Goal: Complete application form

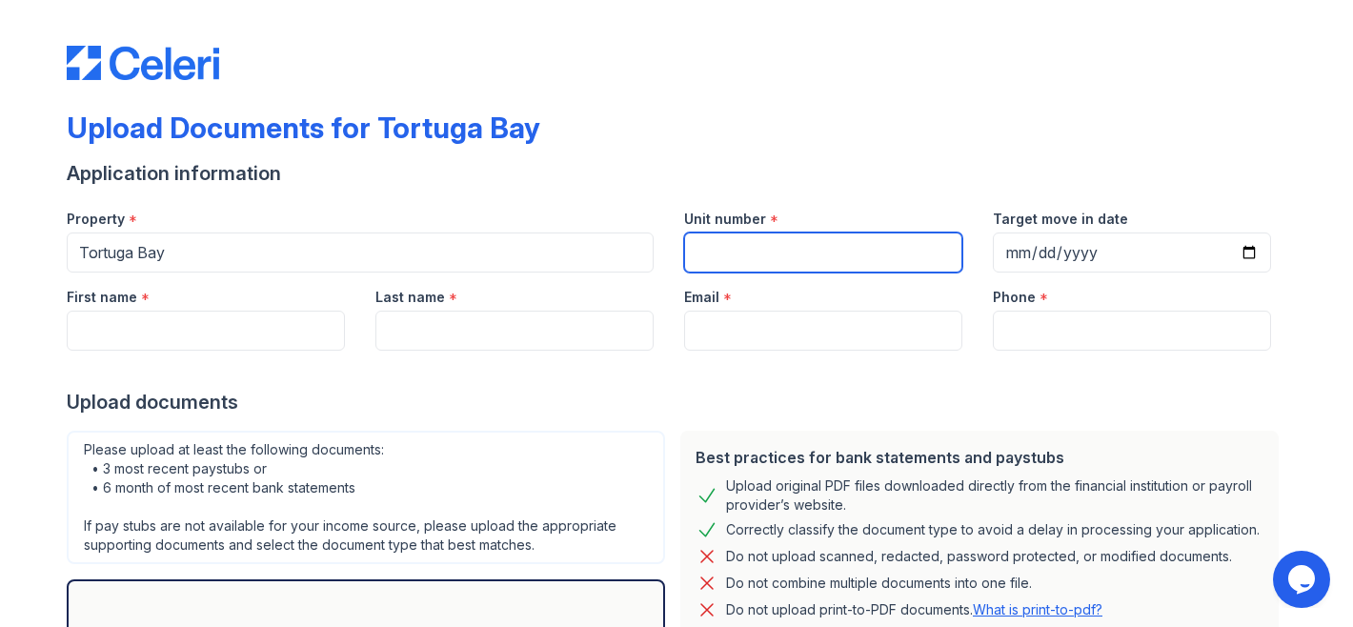
click at [723, 271] on input "Unit number" at bounding box center [823, 252] width 278 height 40
type input "8-205"
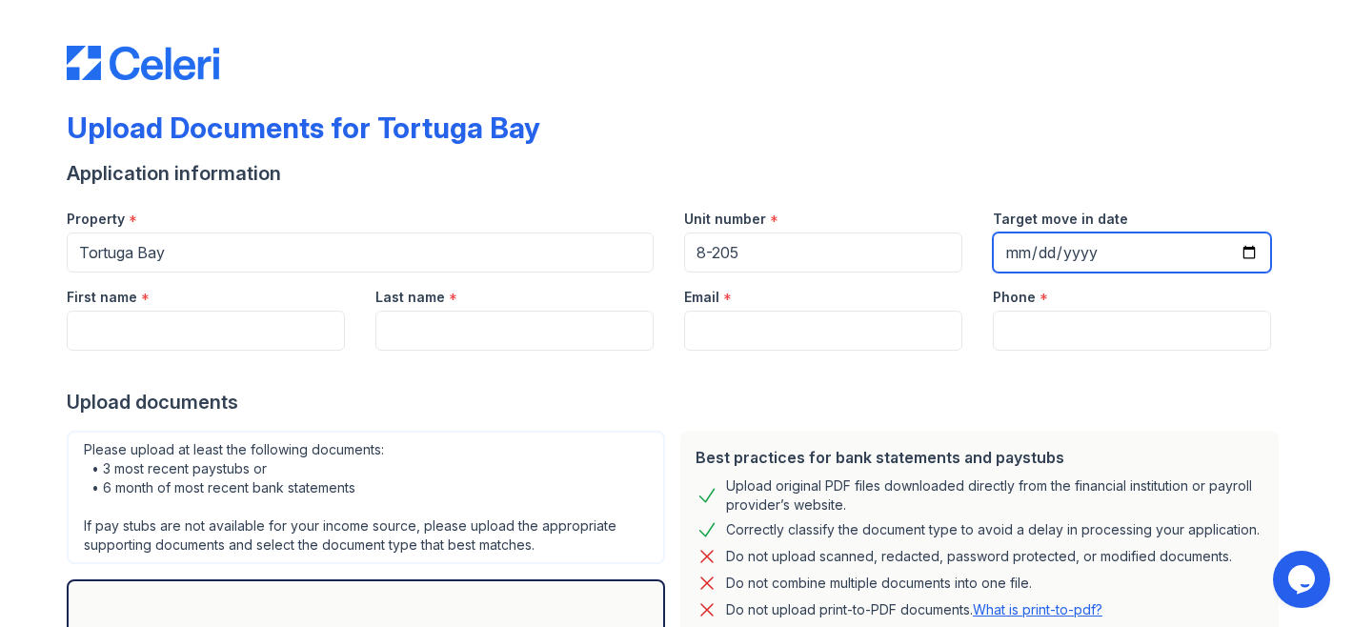
click at [1251, 252] on input "Target move in date" at bounding box center [1132, 252] width 278 height 40
type input "2025-10-15"
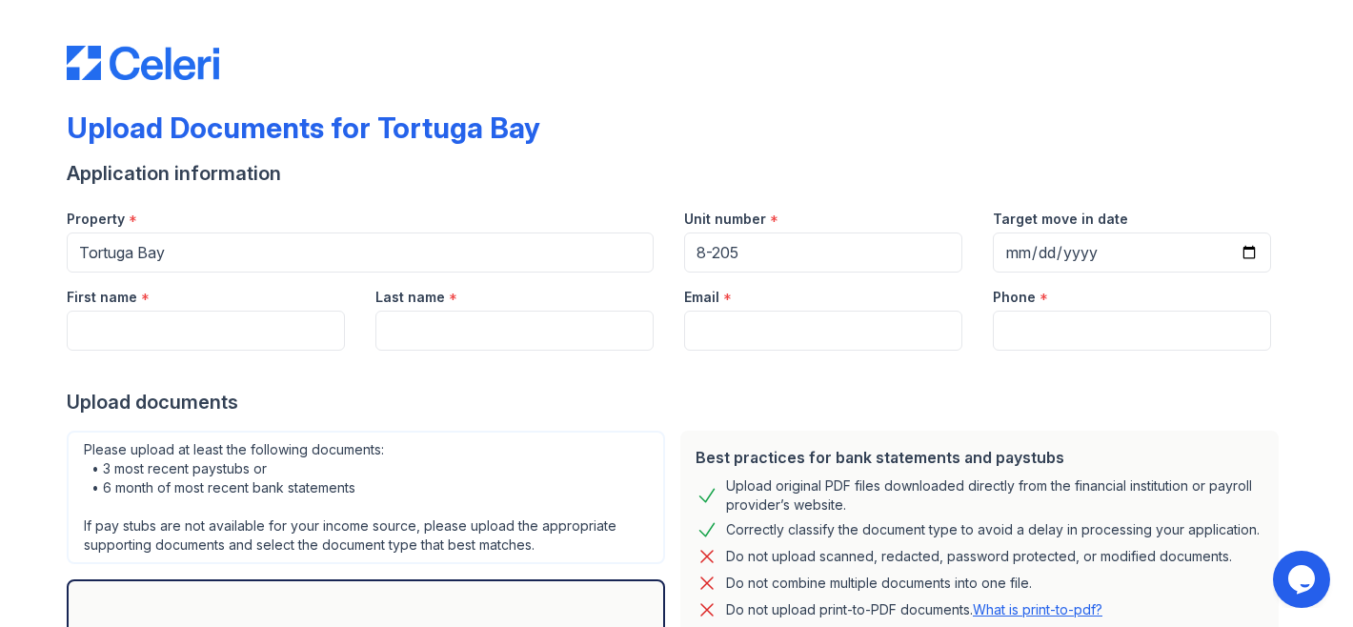
click at [250, 364] on div at bounding box center [677, 370] width 1220 height 38
click at [262, 345] on input "First name" at bounding box center [206, 331] width 278 height 40
type input "Tristian"
click at [436, 324] on input "Last name" at bounding box center [514, 331] width 278 height 40
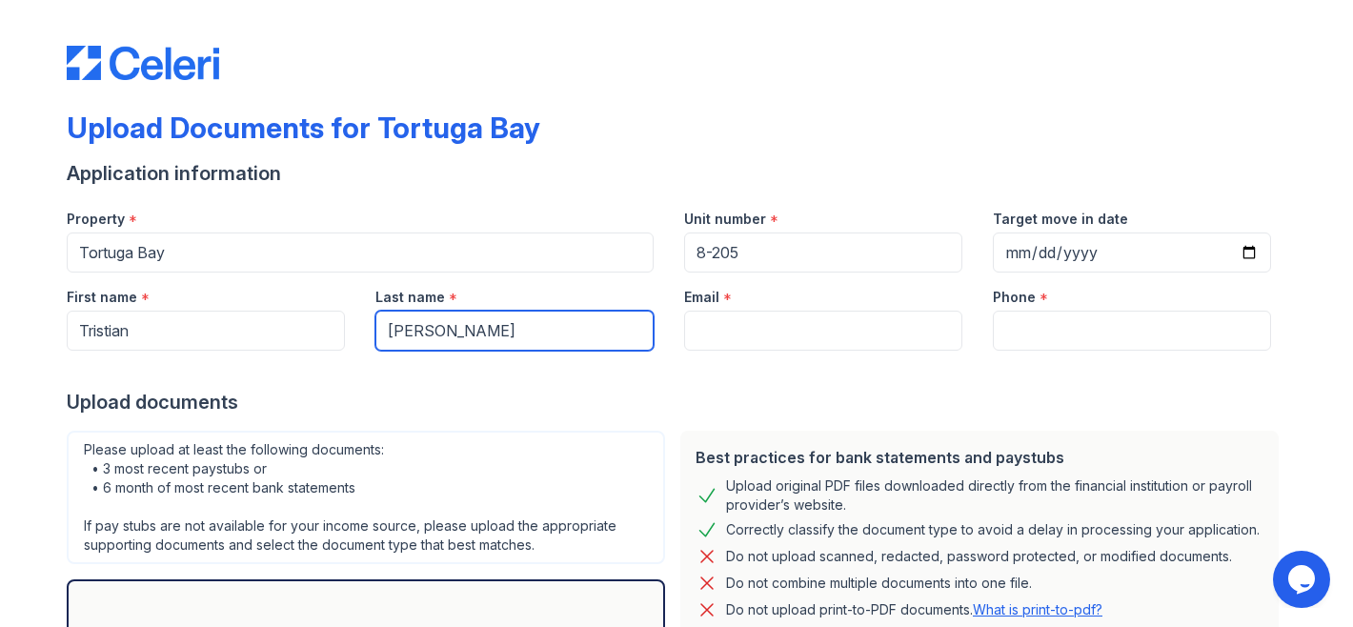
type input "Ozoria"
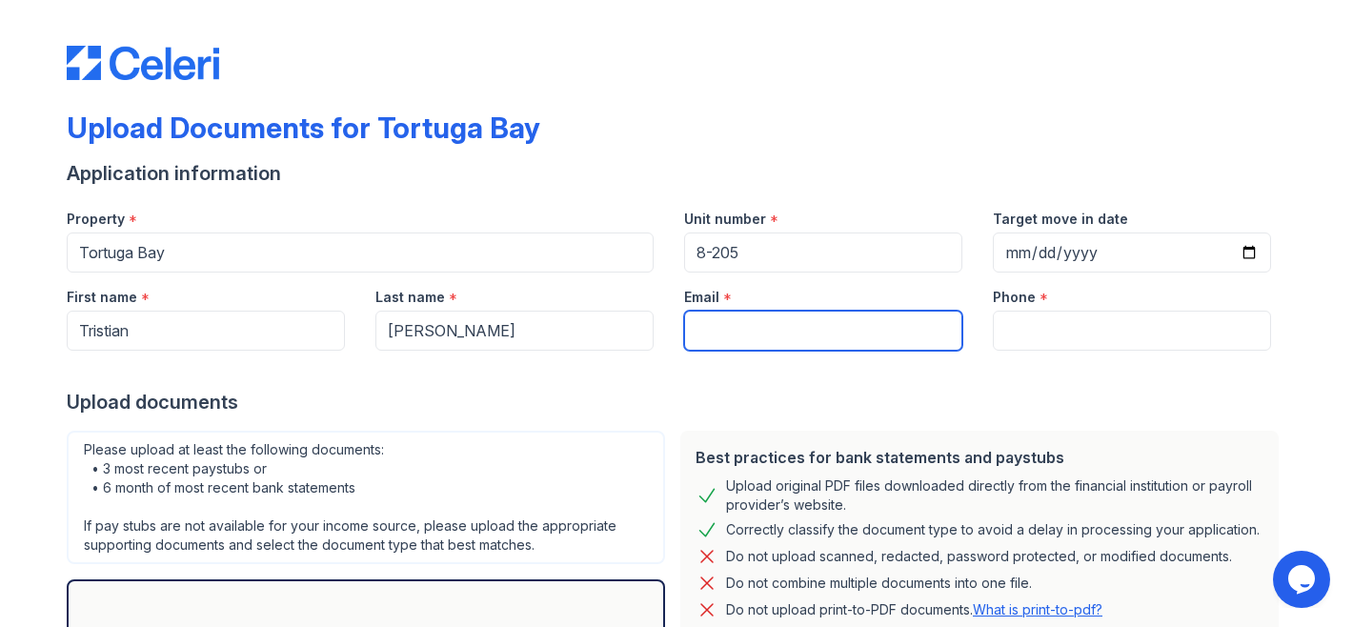
click at [699, 317] on input "Email" at bounding box center [823, 331] width 278 height 40
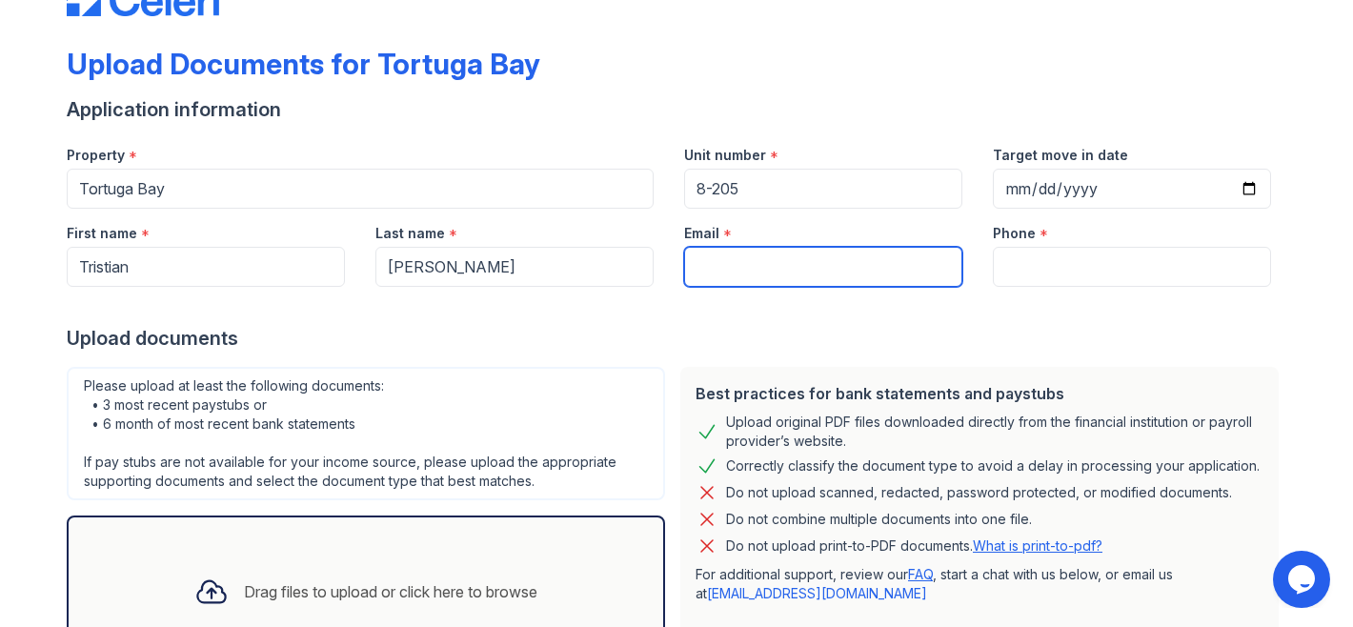
scroll to position [58, 0]
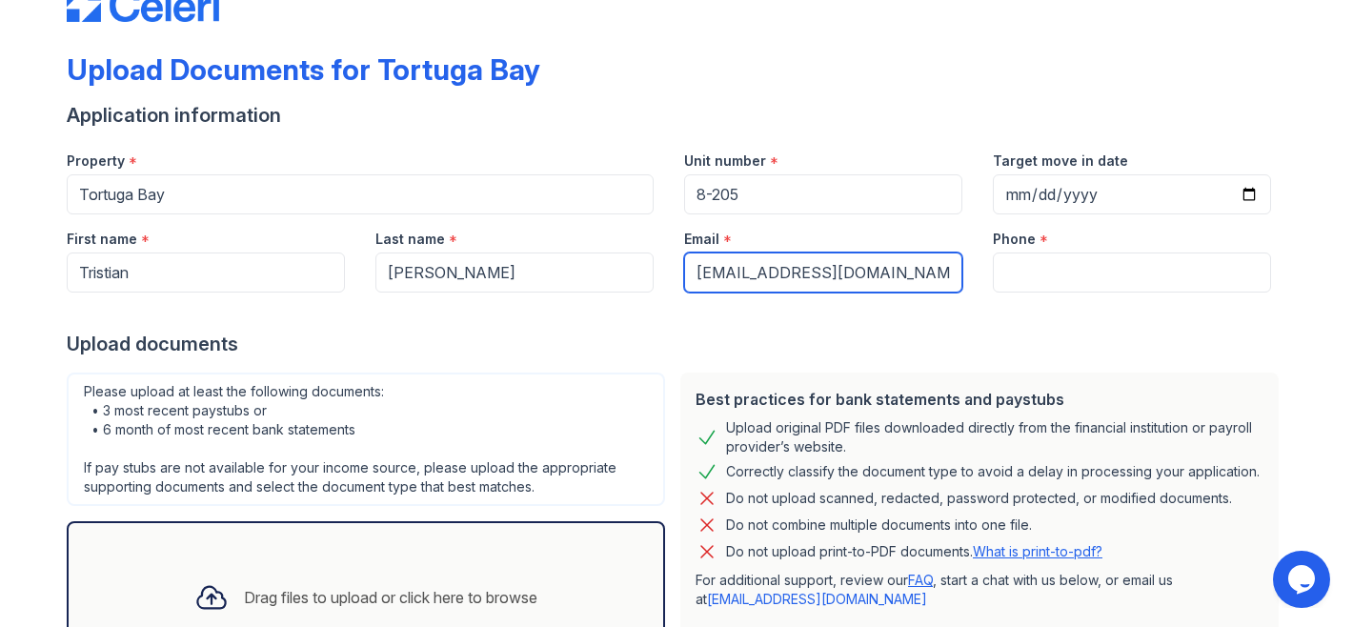
type input "[EMAIL_ADDRESS][DOMAIN_NAME]"
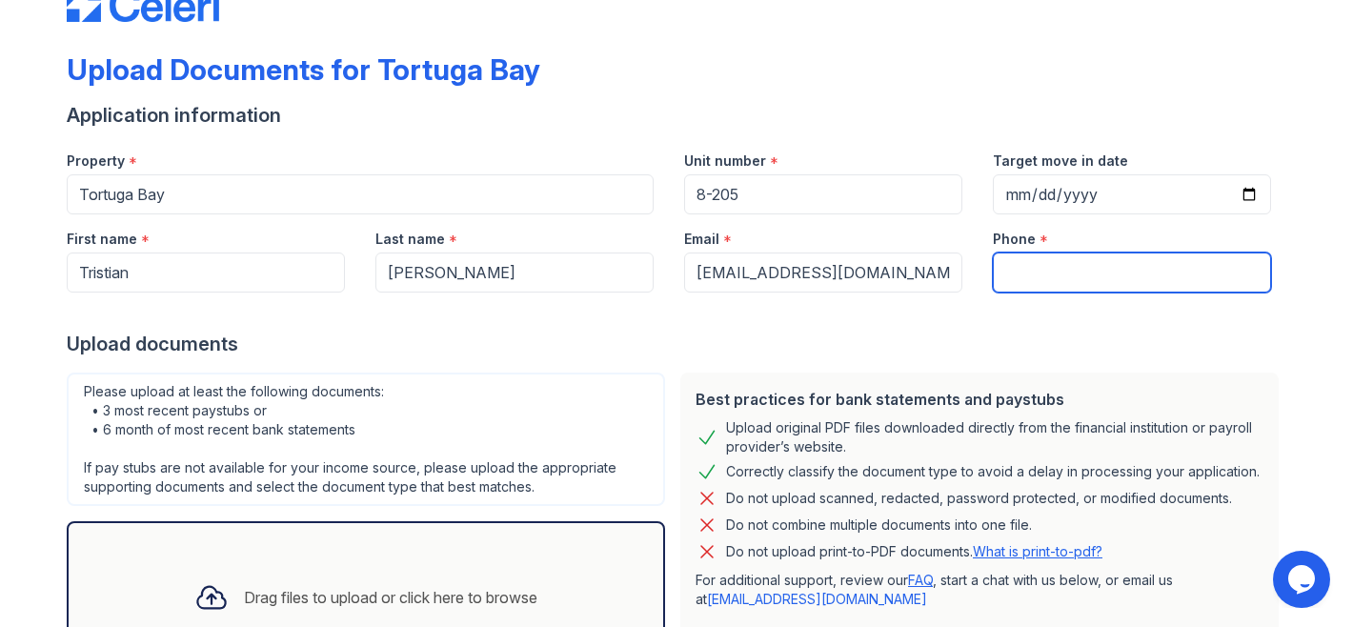
click at [1008, 277] on input "Phone" at bounding box center [1132, 272] width 278 height 40
type input "3476177219"
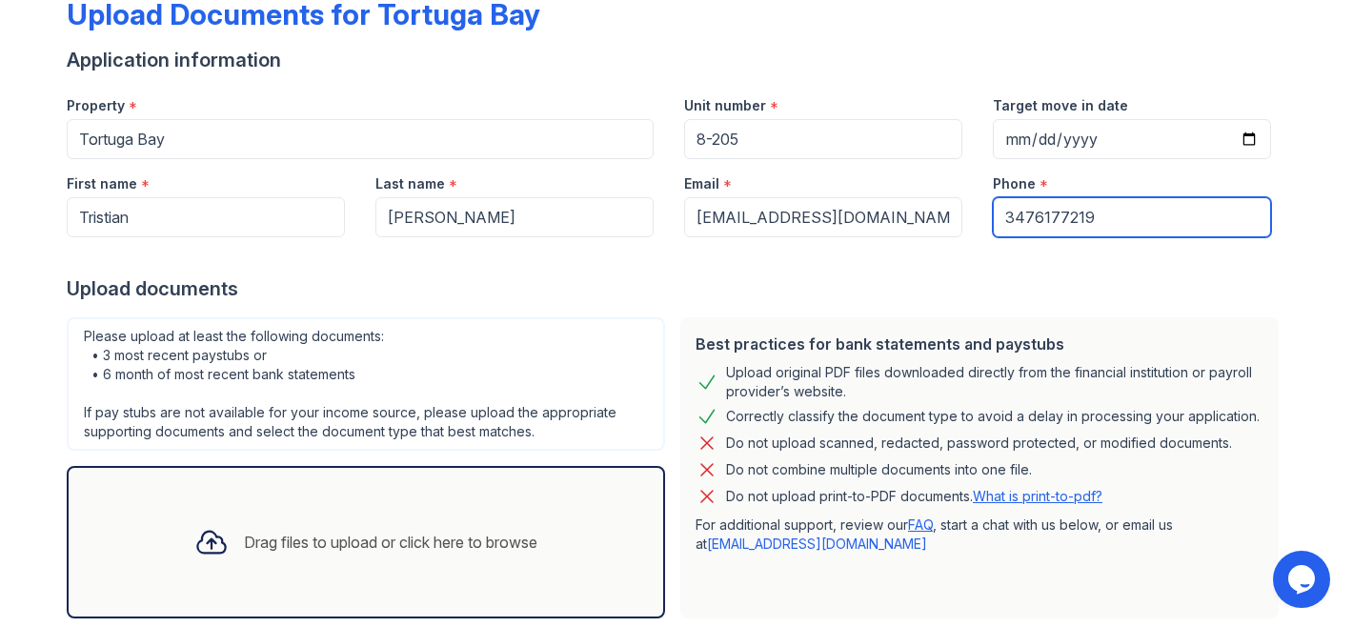
scroll to position [116, 0]
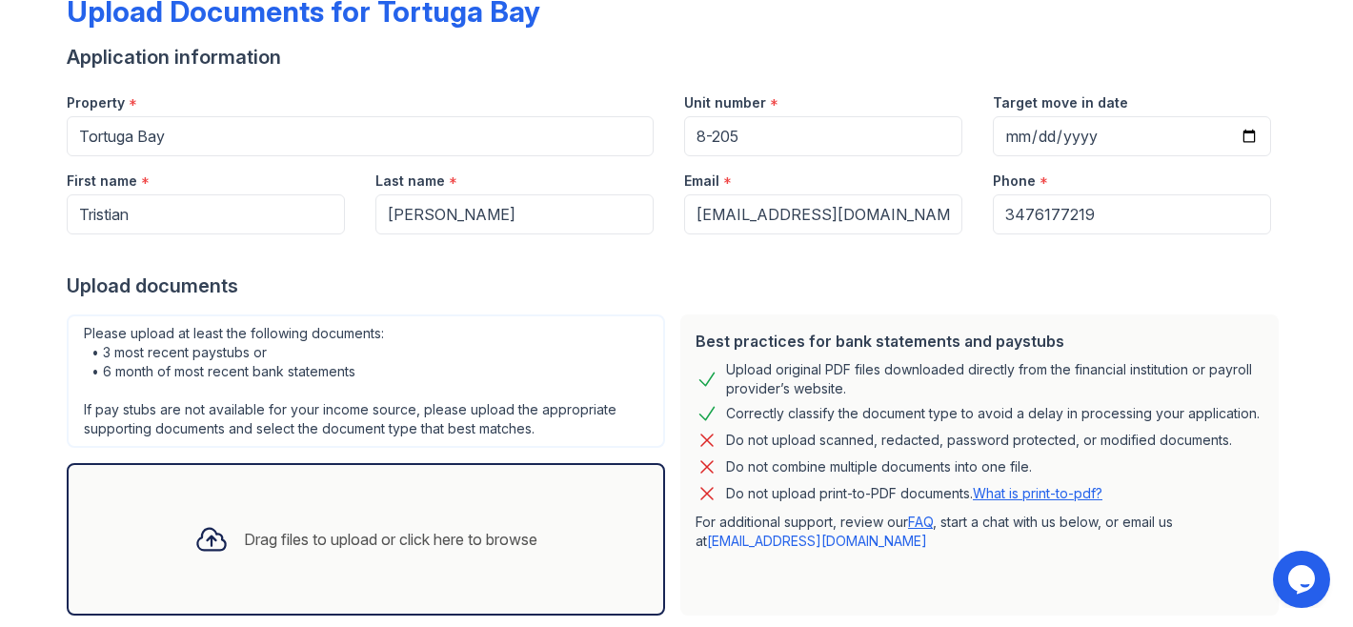
click at [986, 273] on div "Upload documents" at bounding box center [677, 285] width 1220 height 27
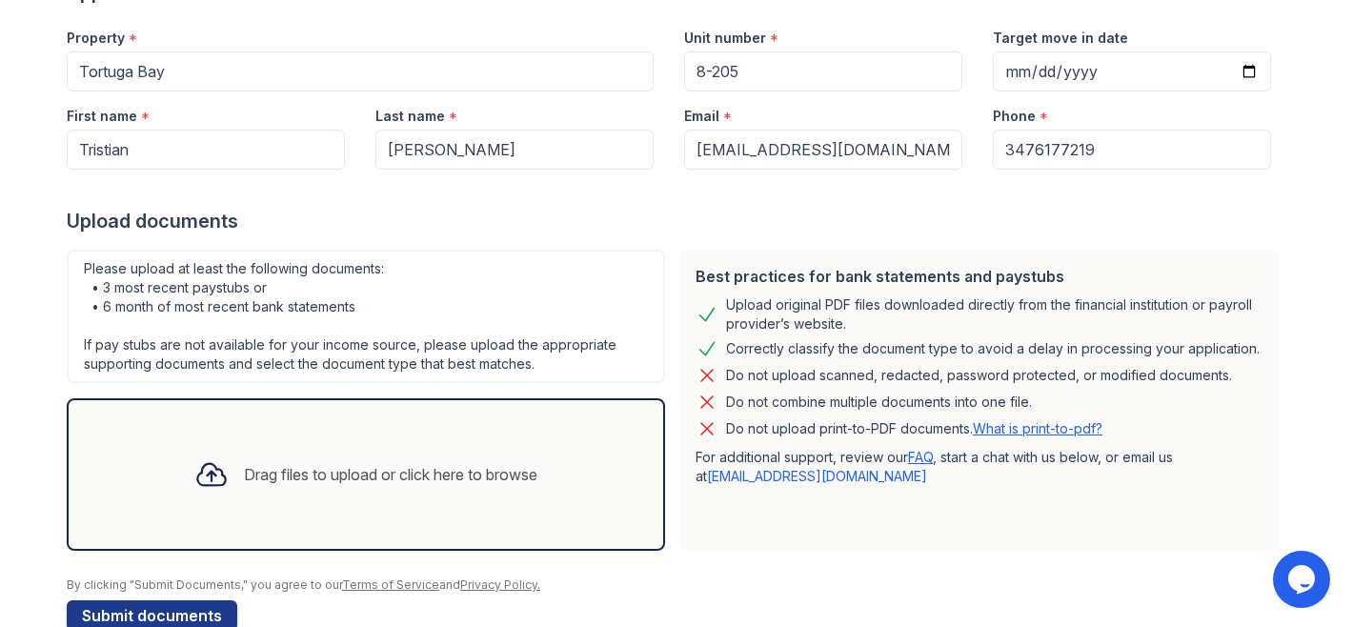
scroll to position [223, 0]
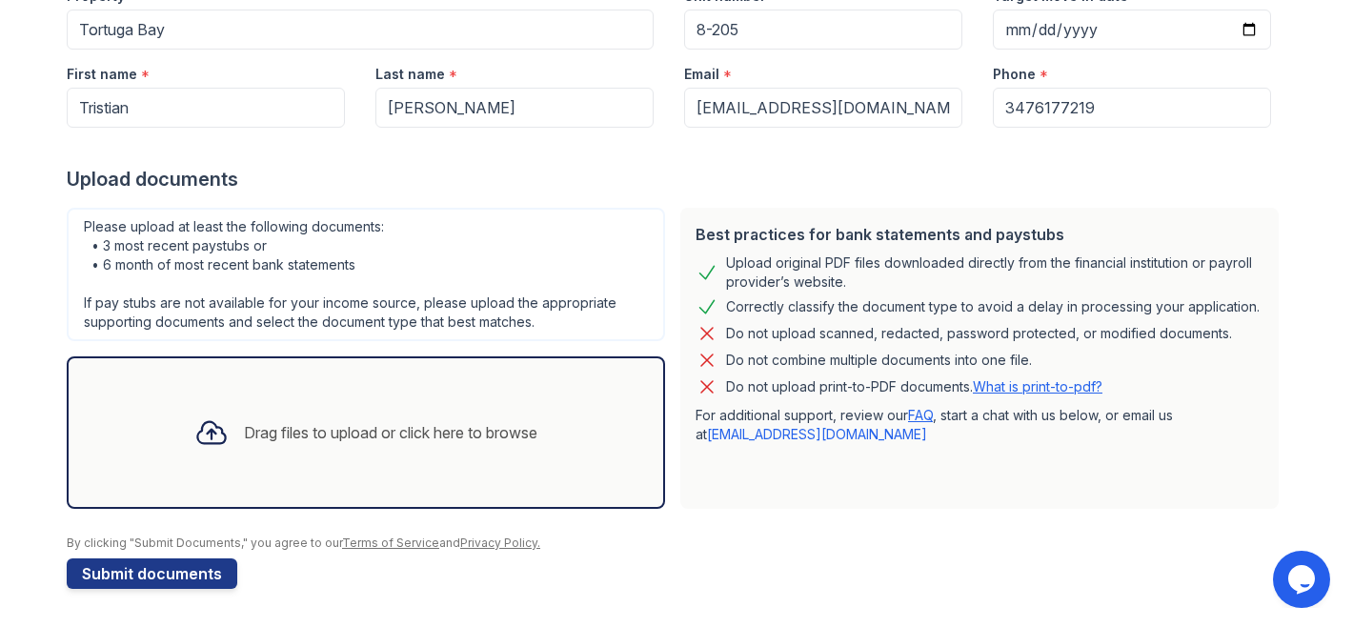
click at [417, 413] on div "Drag files to upload or click here to browse" at bounding box center [365, 432] width 373 height 65
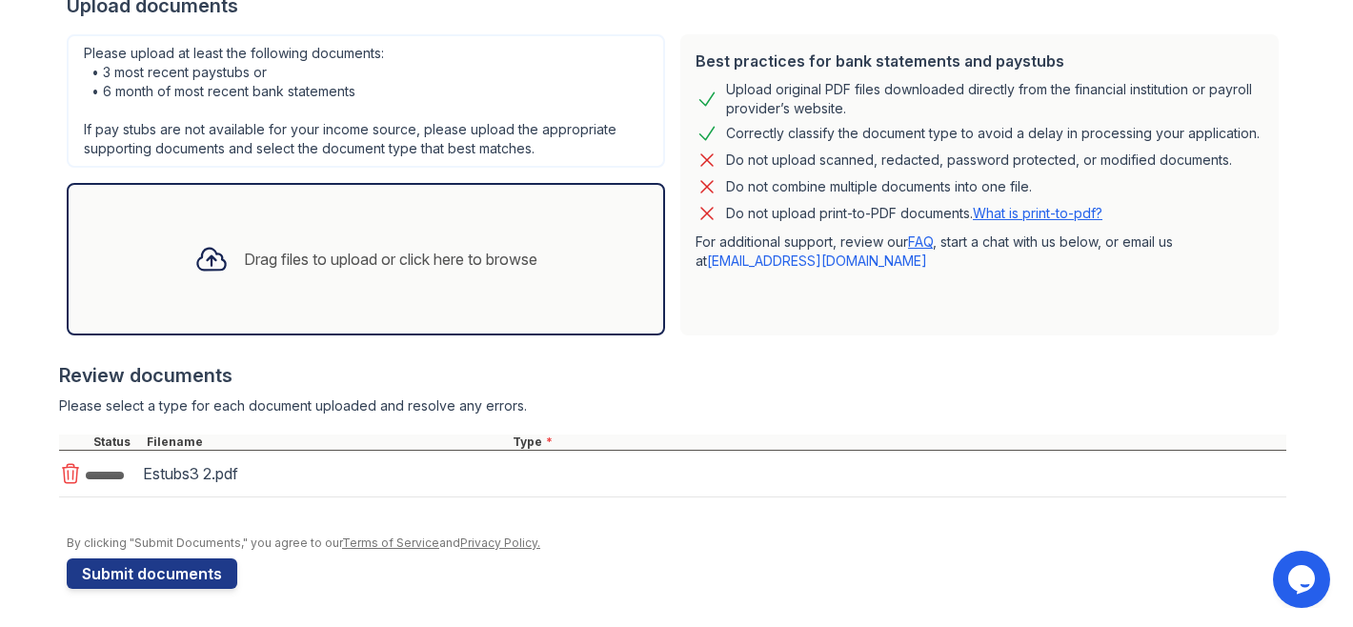
scroll to position [402, 0]
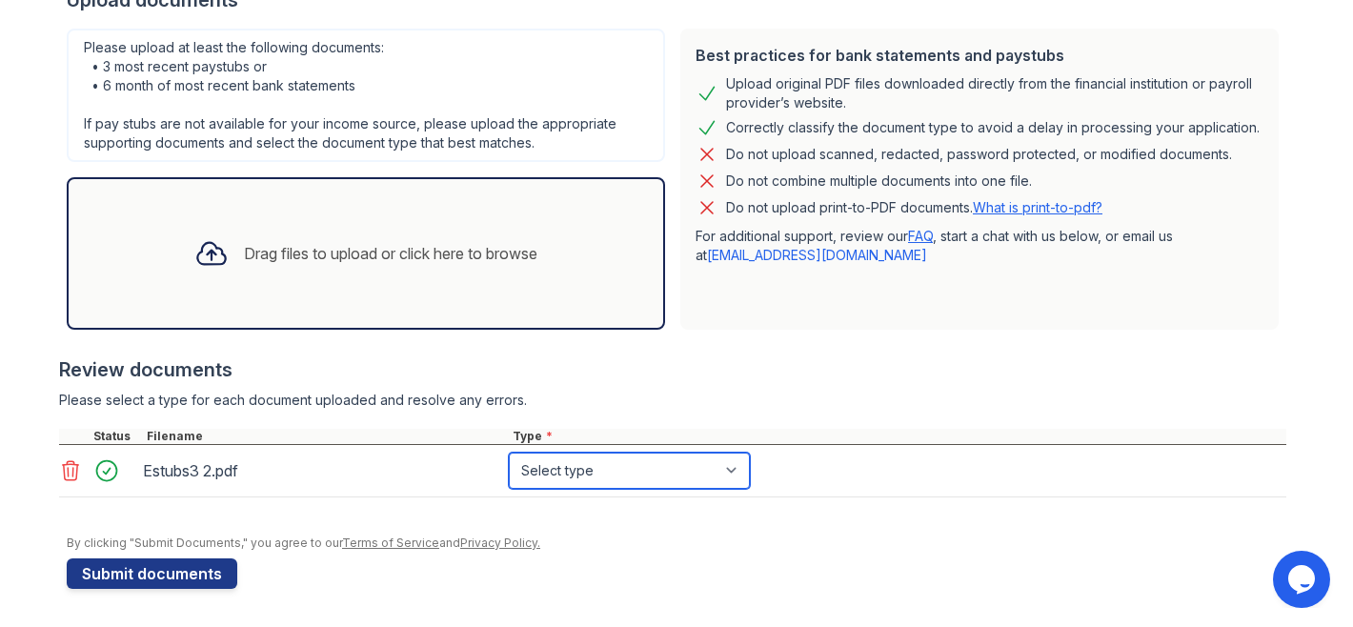
click at [598, 472] on select "Select type Paystub Bank Statement Offer Letter Tax Documents Benefit Award Let…" at bounding box center [629, 471] width 241 height 36
select select "paystub"
click at [509, 453] on select "Select type Paystub Bank Statement Offer Letter Tax Documents Benefit Award Let…" at bounding box center [629, 471] width 241 height 36
click at [190, 472] on div "Estubs3 2.pdf" at bounding box center [322, 470] width 358 height 30
click at [655, 469] on select "Select type Paystub Bank Statement Offer Letter Tax Documents Benefit Award Let…" at bounding box center [629, 471] width 241 height 36
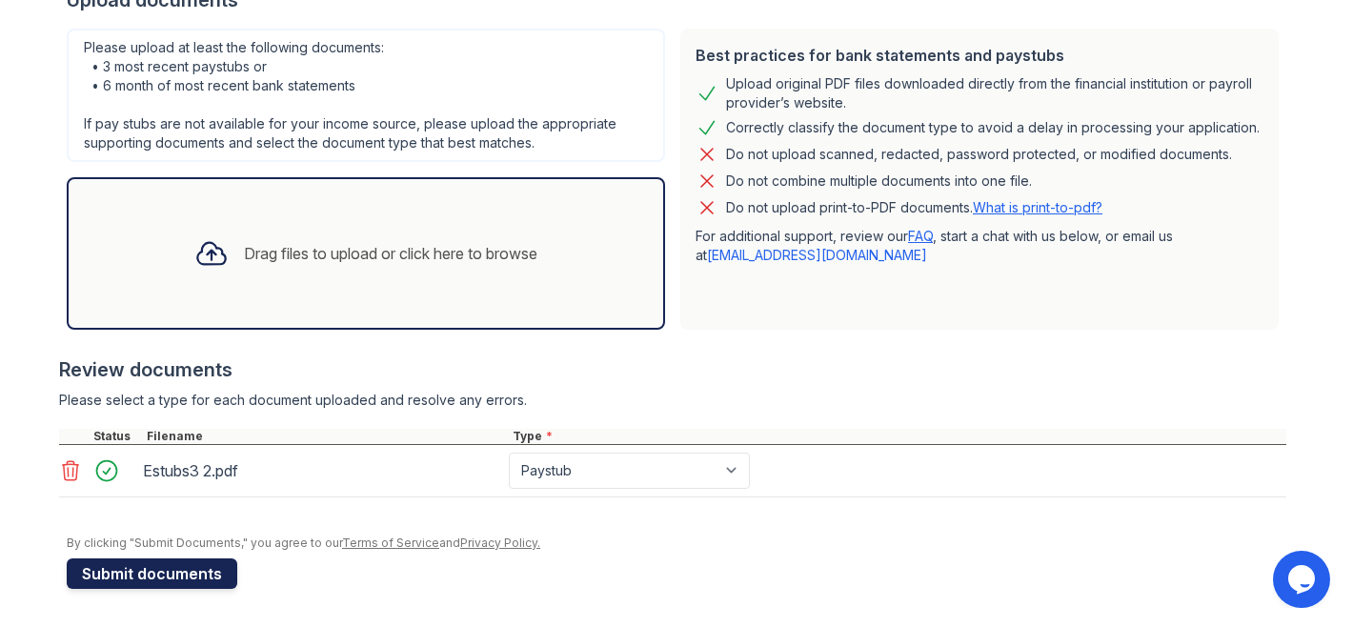
click at [120, 576] on button "Submit documents" at bounding box center [152, 573] width 171 height 30
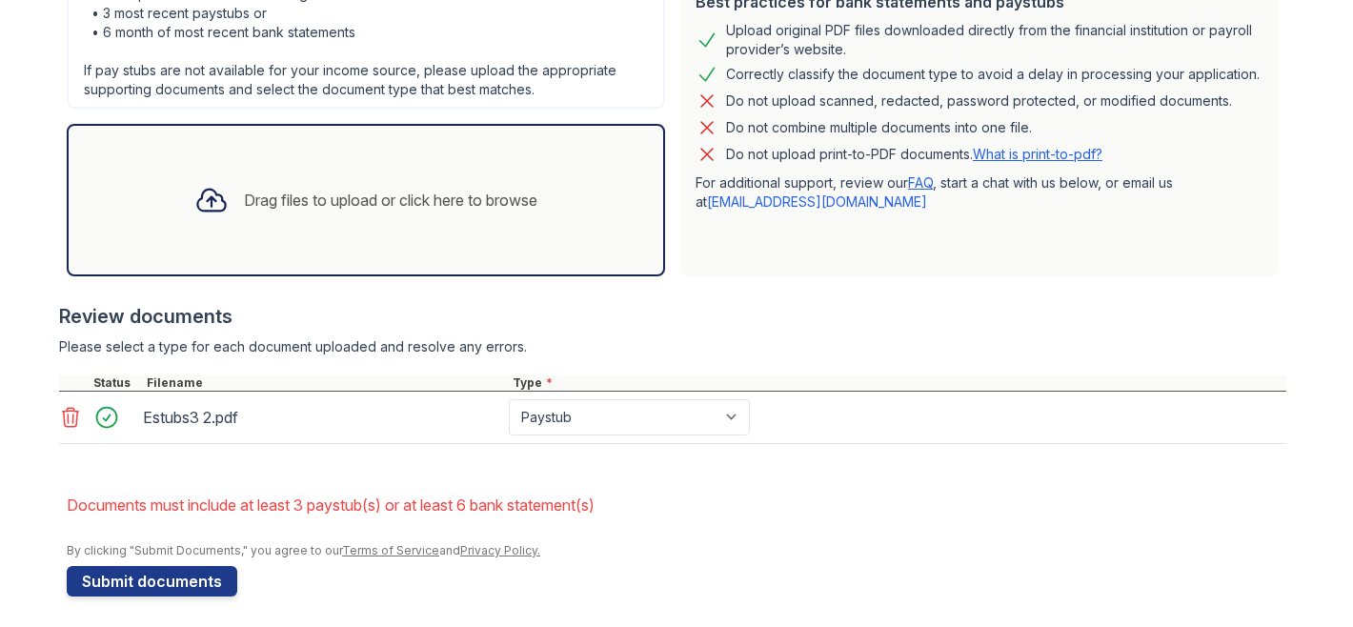
scroll to position [516, 0]
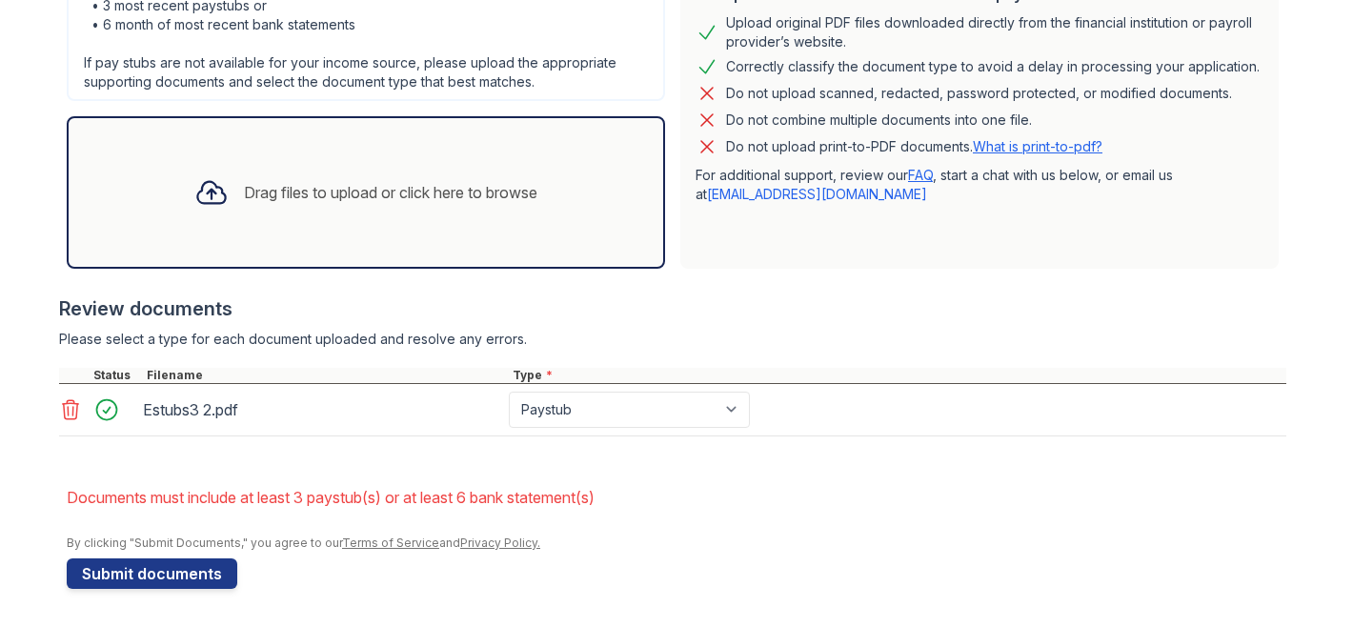
click at [63, 410] on icon at bounding box center [71, 409] width 16 height 19
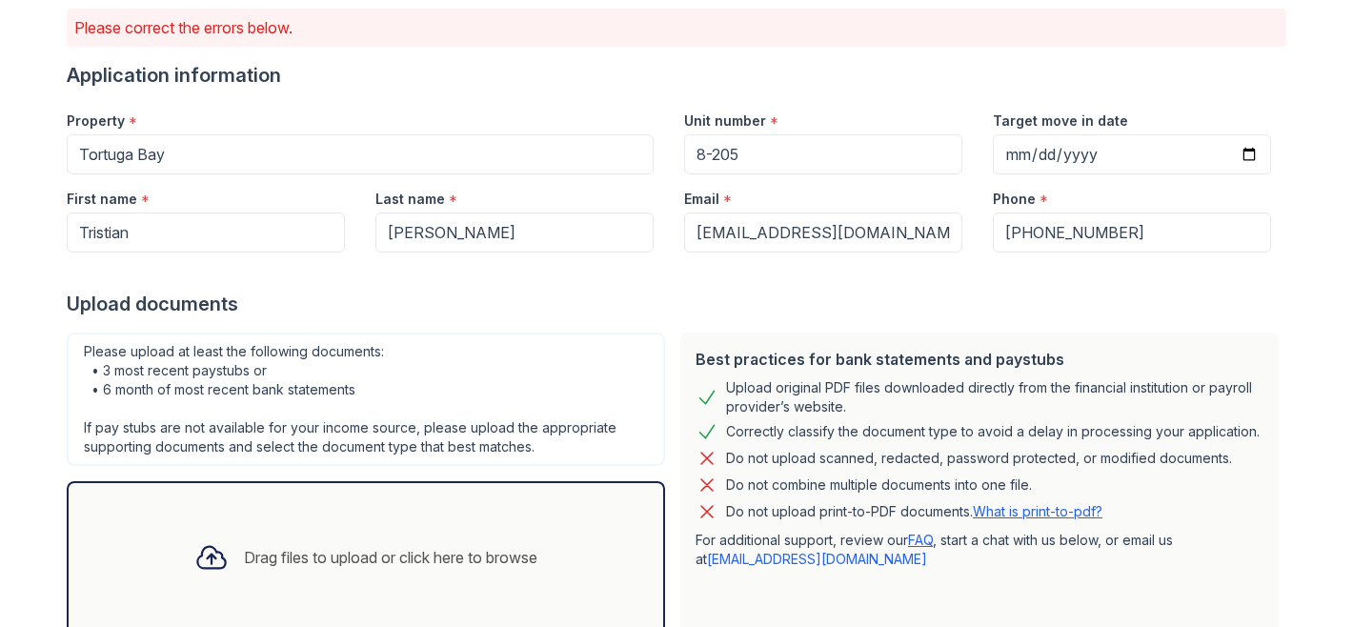
scroll to position [144, 0]
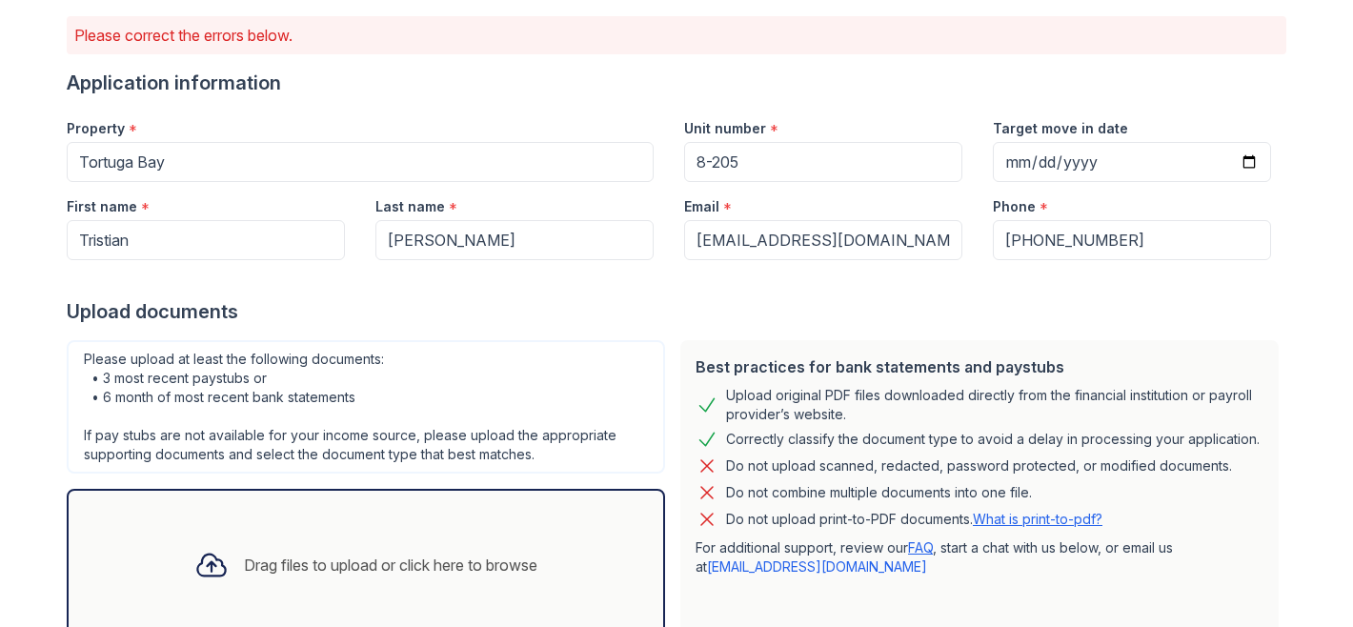
click at [338, 546] on div "Drag files to upload or click here to browse" at bounding box center [365, 565] width 373 height 65
click at [483, 546] on div "Drag files to upload or click here to browse" at bounding box center [365, 565] width 373 height 65
click at [472, 537] on div "Drag files to upload or click here to browse" at bounding box center [365, 565] width 373 height 65
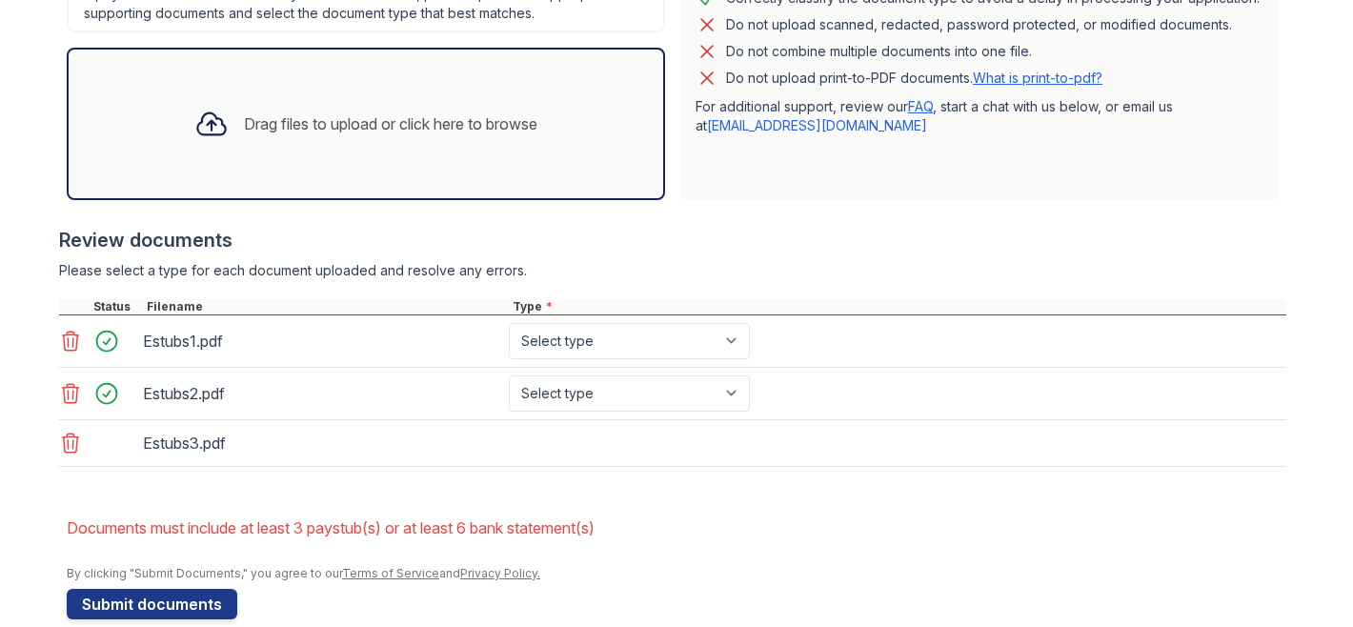
scroll to position [615, 0]
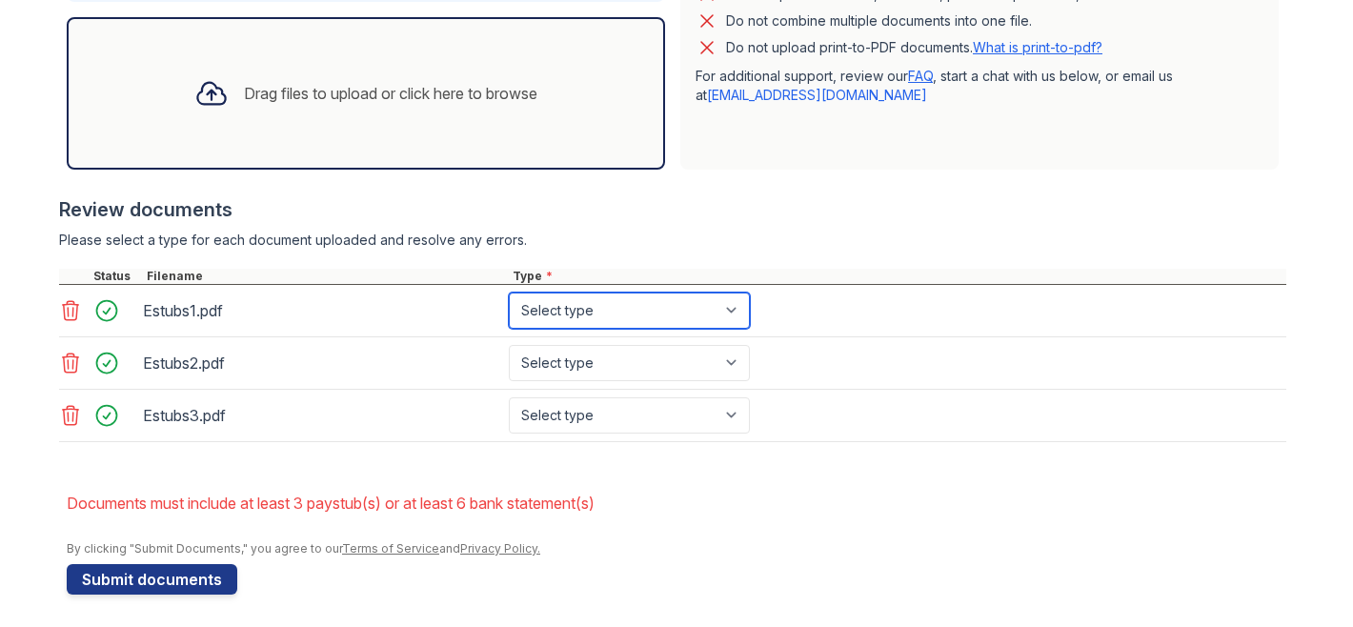
click at [644, 315] on select "Select type Paystub Bank Statement Offer Letter Tax Documents Benefit Award Let…" at bounding box center [629, 310] width 241 height 36
select select "paystub"
click at [509, 292] on select "Select type Paystub Bank Statement Offer Letter Tax Documents Benefit Award Let…" at bounding box center [629, 310] width 241 height 36
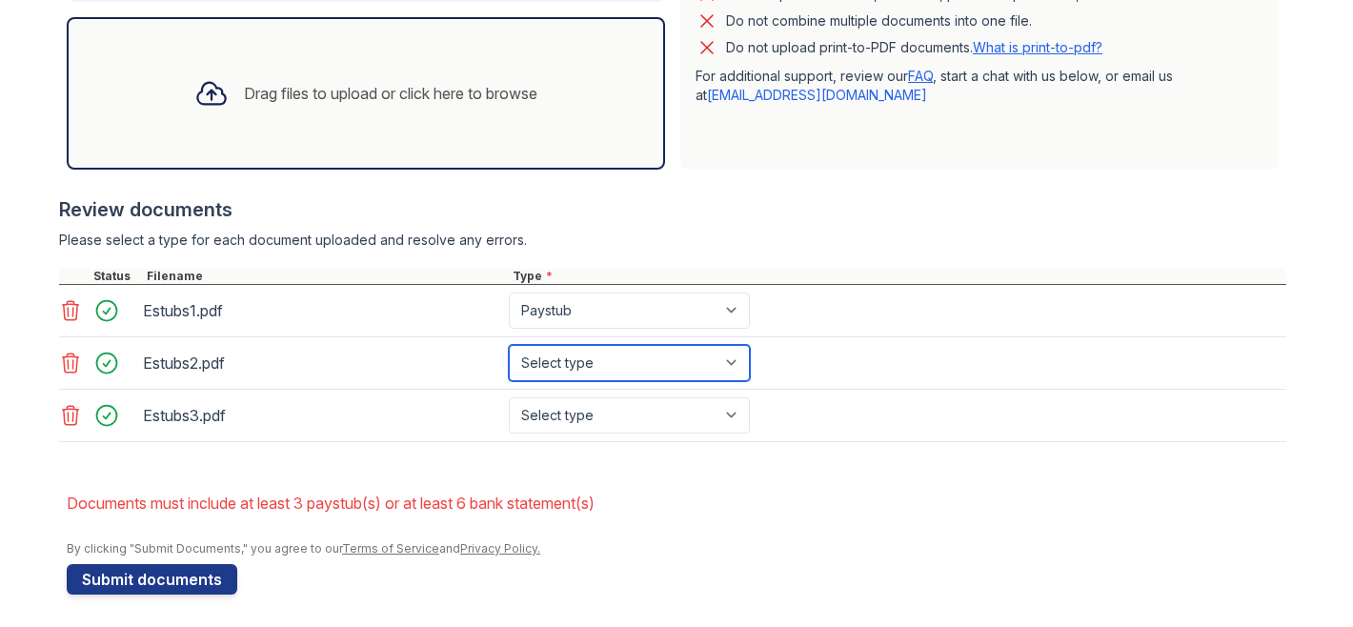
click at [624, 363] on select "Select type Paystub Bank Statement Offer Letter Tax Documents Benefit Award Let…" at bounding box center [629, 363] width 241 height 36
select select "paystub"
click at [509, 345] on select "Select type Paystub Bank Statement Offer Letter Tax Documents Benefit Award Let…" at bounding box center [629, 363] width 241 height 36
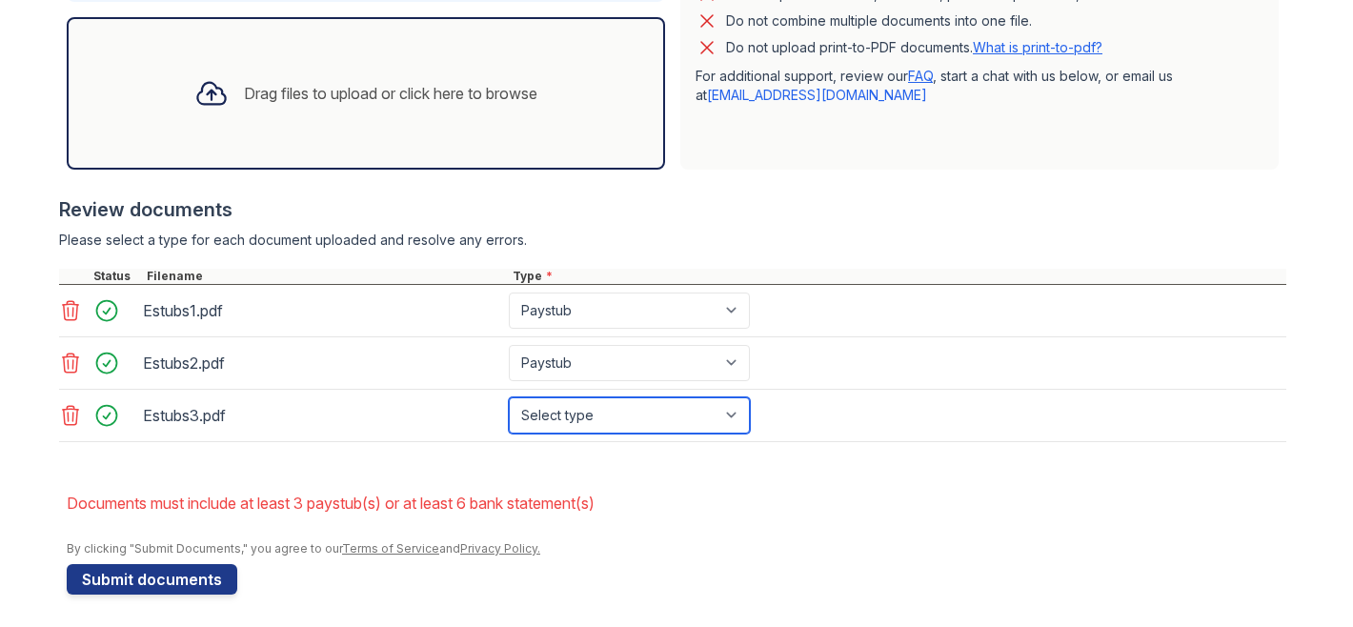
click at [618, 411] on select "Select type Paystub Bank Statement Offer Letter Tax Documents Benefit Award Let…" at bounding box center [629, 415] width 241 height 36
select select "paystub"
click at [509, 397] on select "Select type Paystub Bank Statement Offer Letter Tax Documents Benefit Award Let…" at bounding box center [629, 415] width 241 height 36
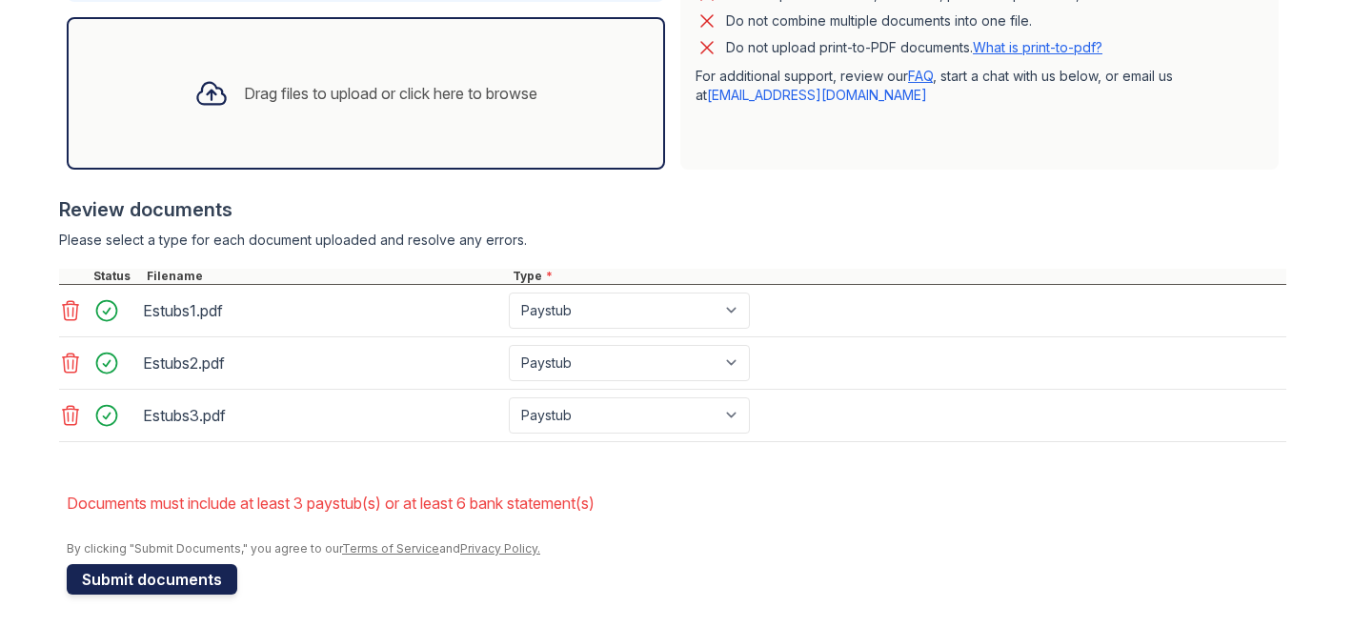
click at [202, 585] on button "Submit documents" at bounding box center [152, 579] width 171 height 30
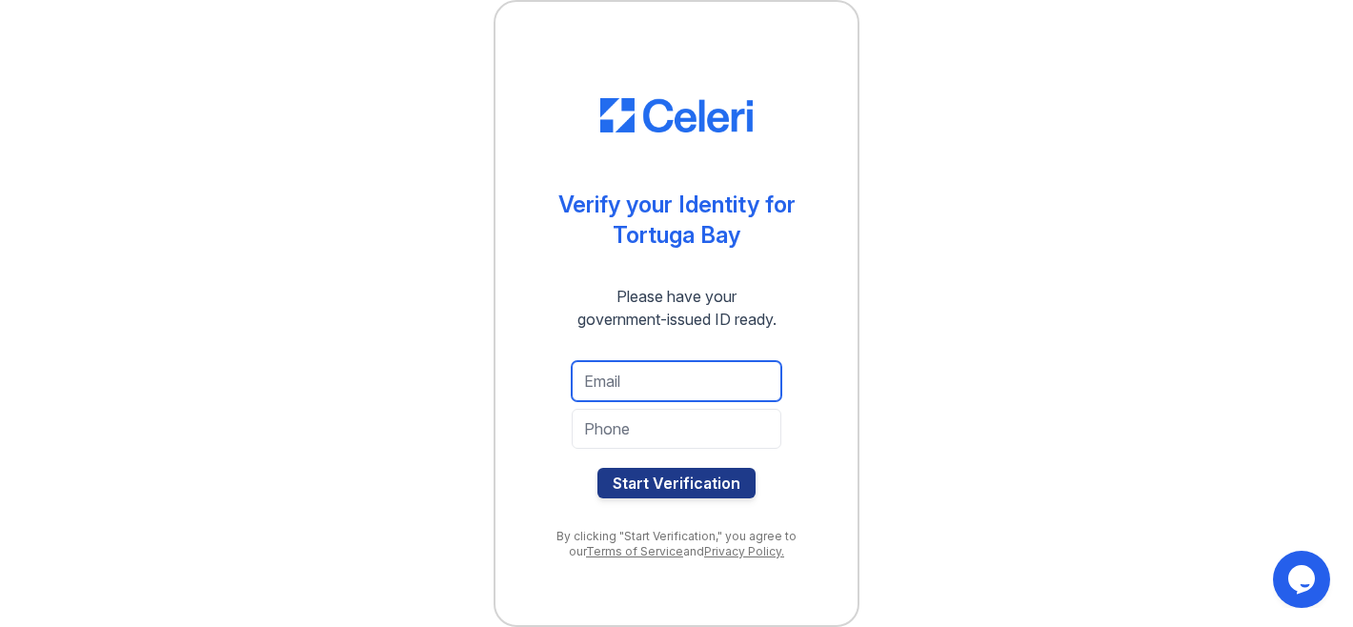
click at [670, 371] on input "email" at bounding box center [677, 381] width 210 height 40
type input "[EMAIL_ADDRESS][DOMAIN_NAME]"
click at [677, 433] on input "tel" at bounding box center [677, 429] width 210 height 40
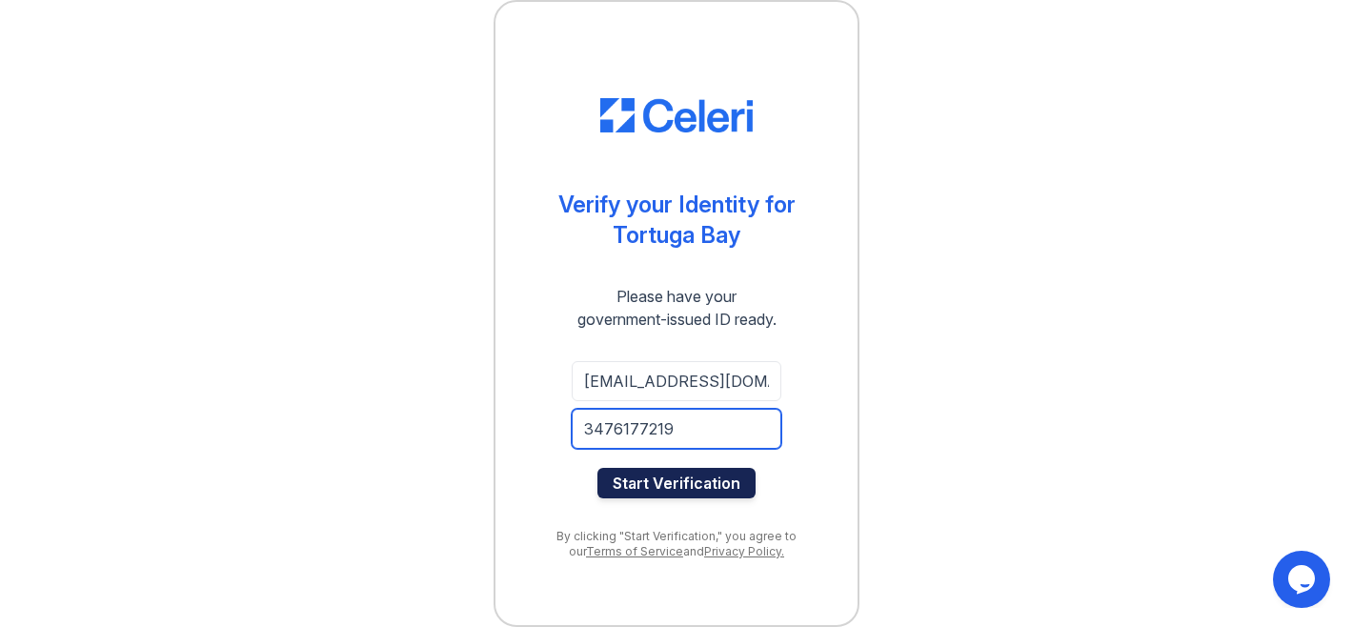
type input "3476177219"
click at [668, 484] on button "Start Verification" at bounding box center [676, 483] width 158 height 30
